Goal: Task Accomplishment & Management: Use online tool/utility

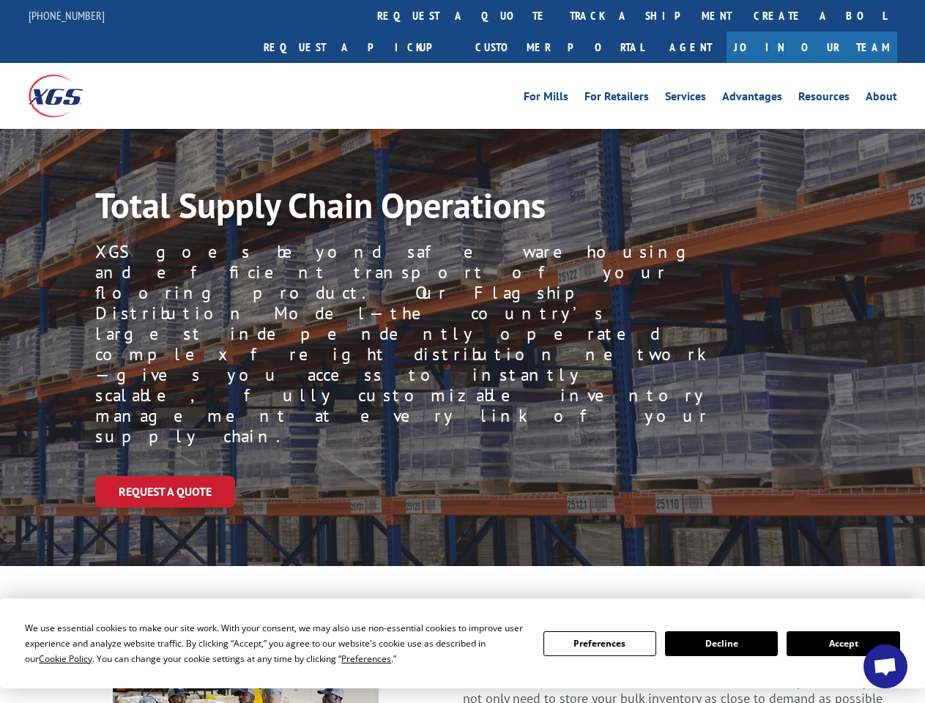
click at [462, 476] on div "Request a Quote" at bounding box center [509, 491] width 829 height 31
click at [51, 658] on span "Cookie Policy" at bounding box center [65, 658] width 53 height 12
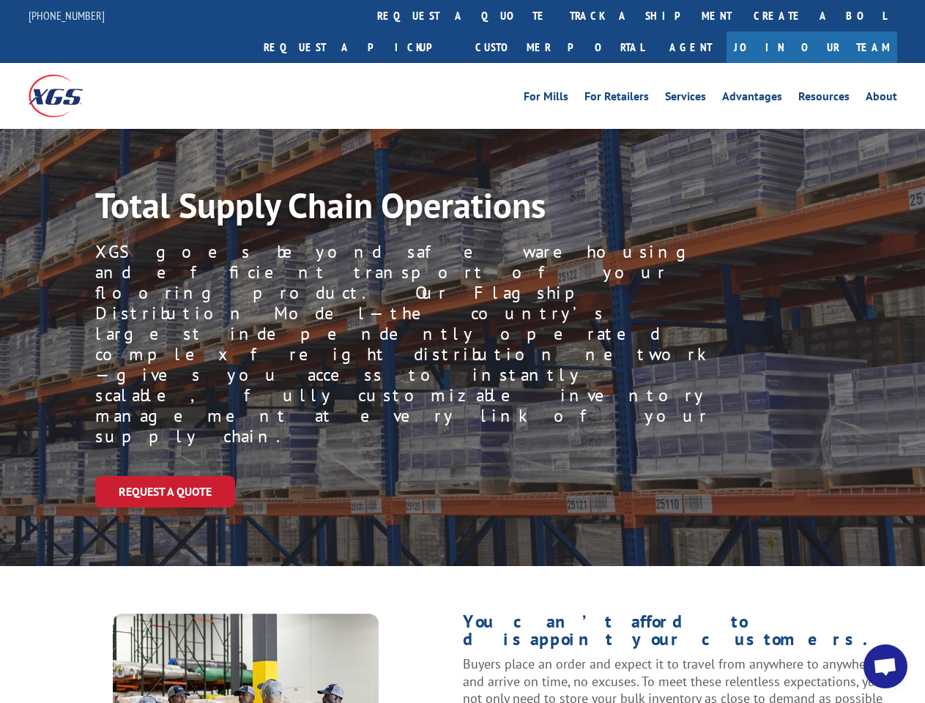
click at [462, 476] on div "Request a Quote" at bounding box center [509, 491] width 829 height 31
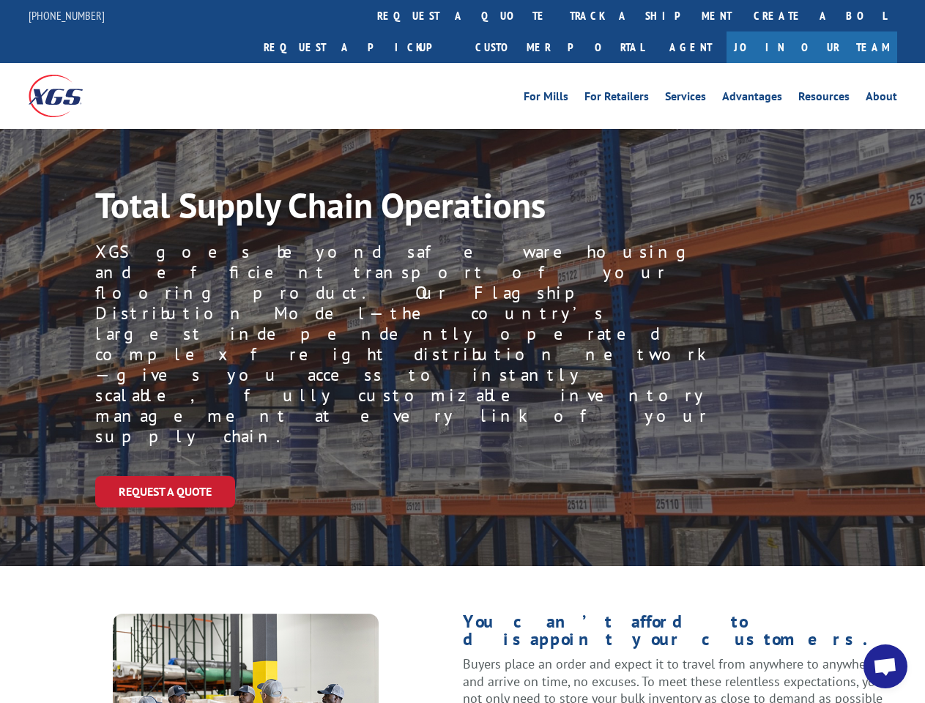
click at [559, 15] on link "track a shipment" at bounding box center [651, 15] width 184 height 31
click at [0, 0] on div "Track Shipment Enter your information below to track your shipment(s). Select c…" at bounding box center [0, 0] width 0 height 0
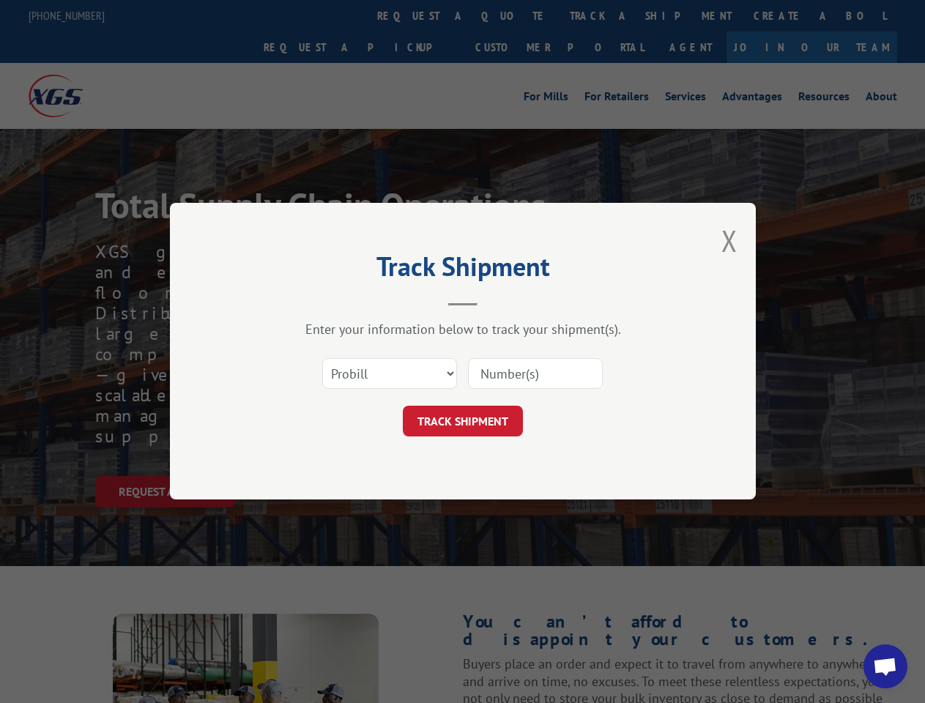
click at [602, 15] on div "Track Shipment Enter your information below to track your shipment(s). Select c…" at bounding box center [462, 351] width 925 height 703
